Goal: Information Seeking & Learning: Learn about a topic

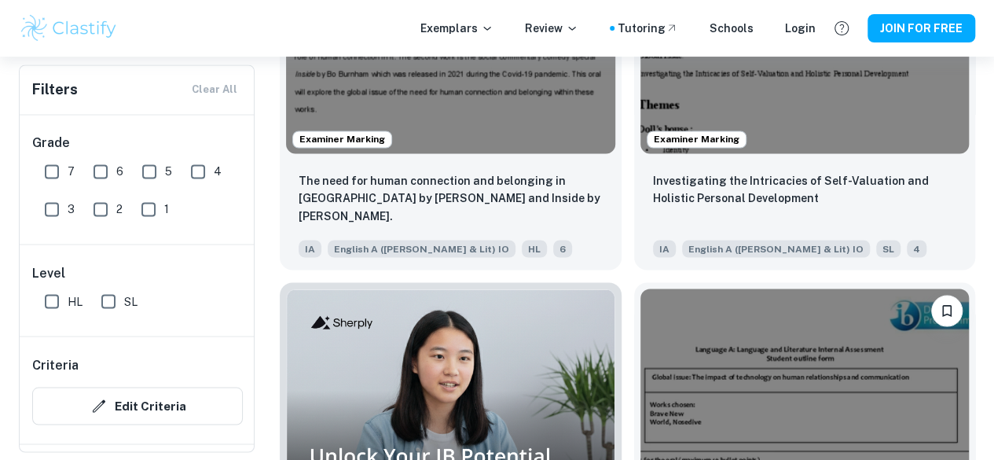
scroll to position [1280, 0]
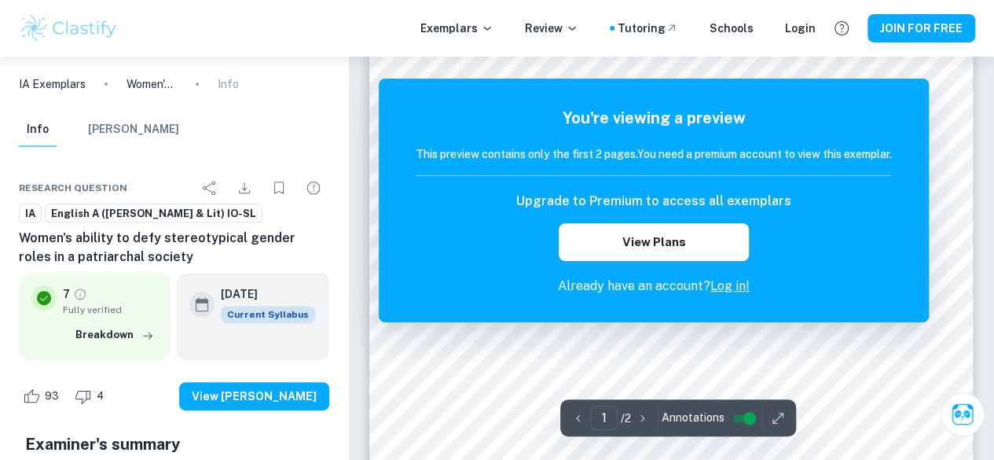
scroll to position [197, 0]
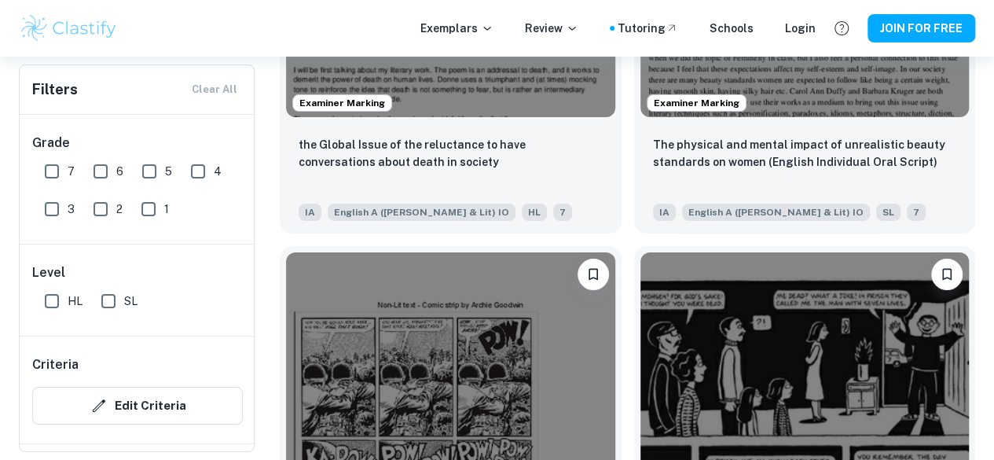
scroll to position [2861, 0]
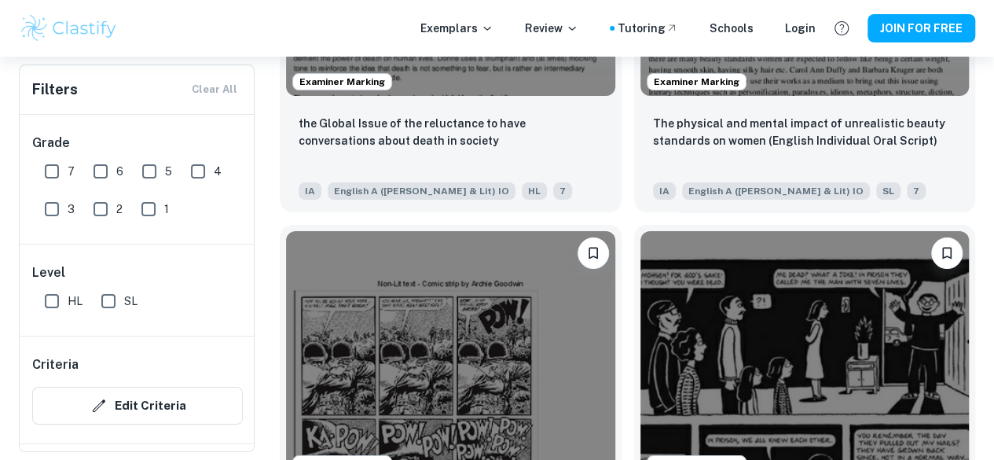
drag, startPoint x: 850, startPoint y: 188, endPoint x: 265, endPoint y: 263, distance: 590.3
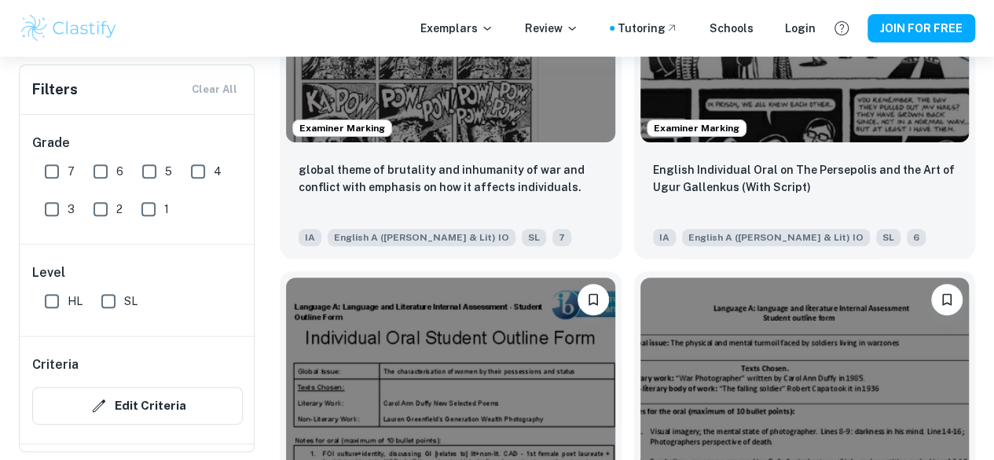
scroll to position [3204, 0]
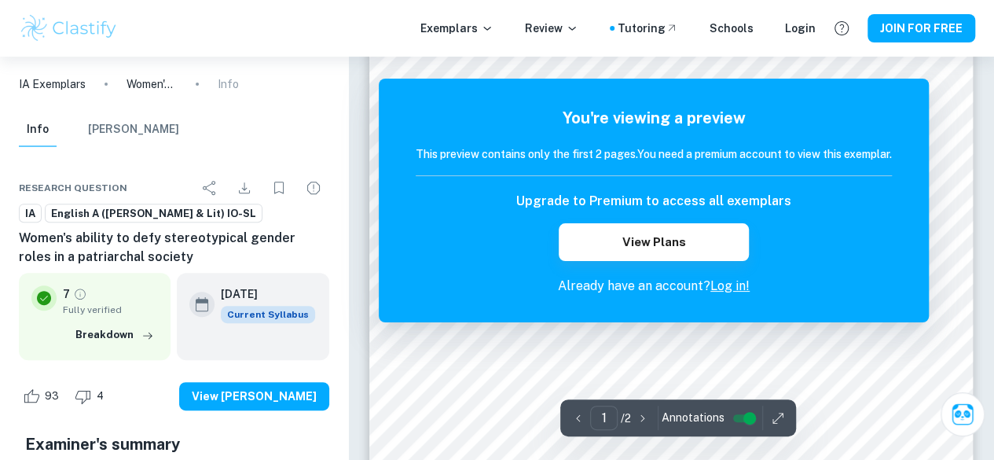
scroll to position [223, 0]
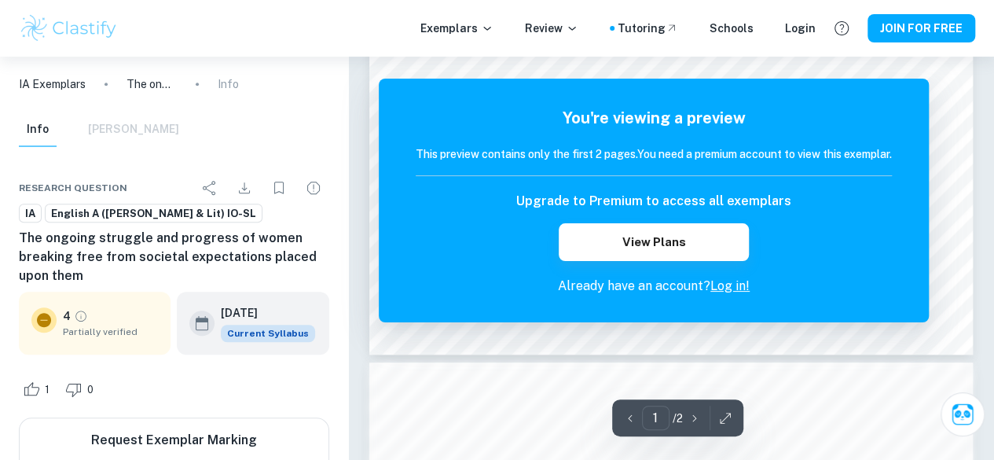
scroll to position [504, 0]
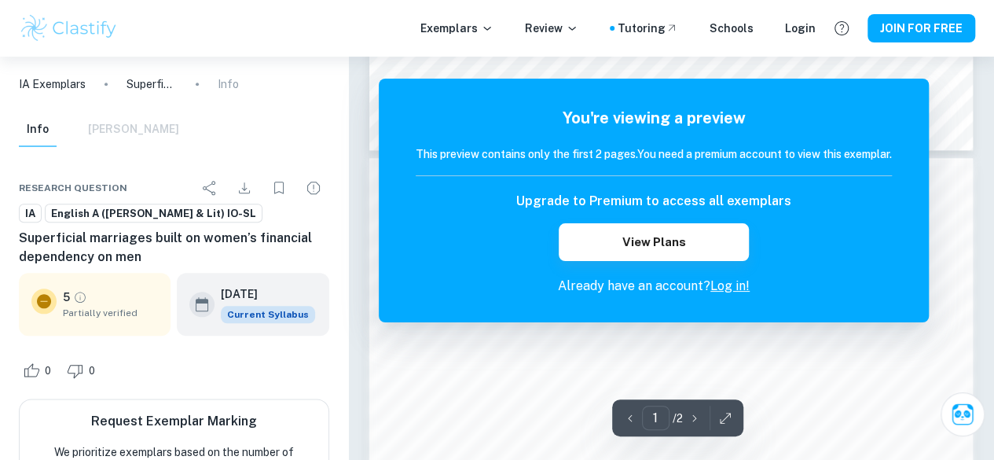
scroll to position [726, 0]
